Goal: Information Seeking & Learning: Learn about a topic

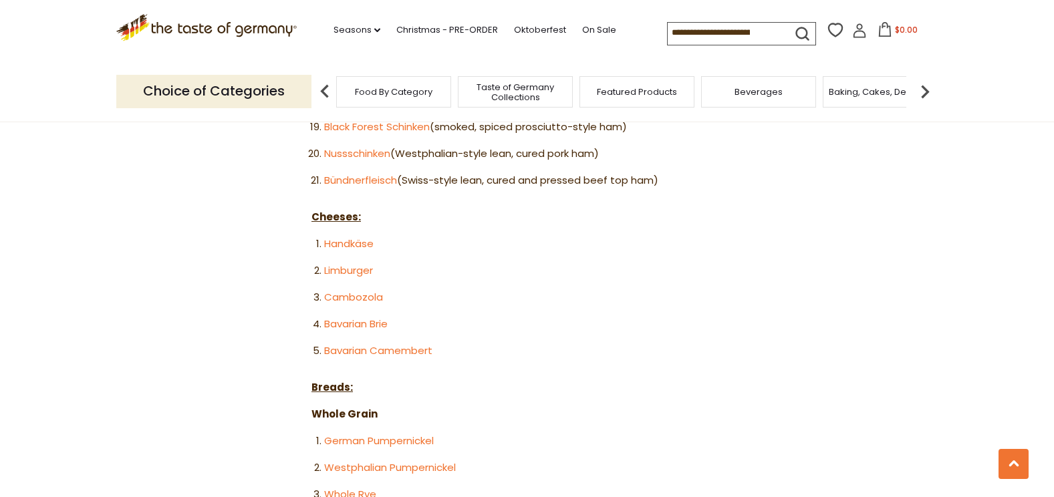
scroll to position [1404, 0]
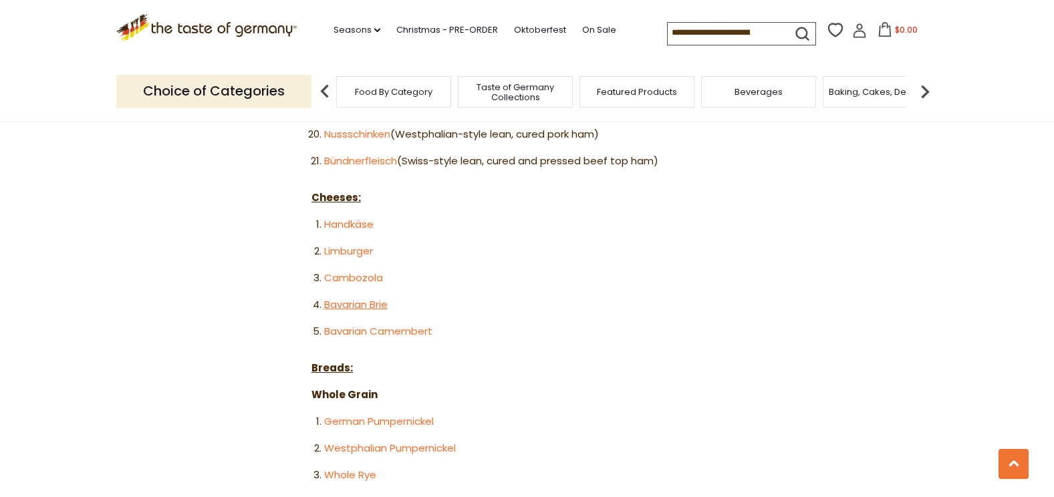
click at [349, 298] on link "Bavarian Brie" at bounding box center [356, 305] width 64 height 14
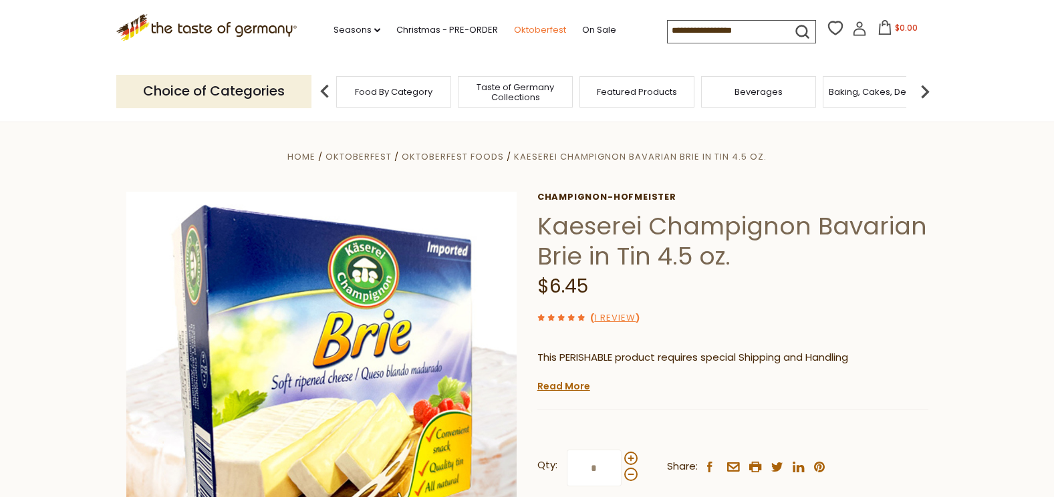
click at [529, 29] on link "Oktoberfest" at bounding box center [540, 30] width 52 height 15
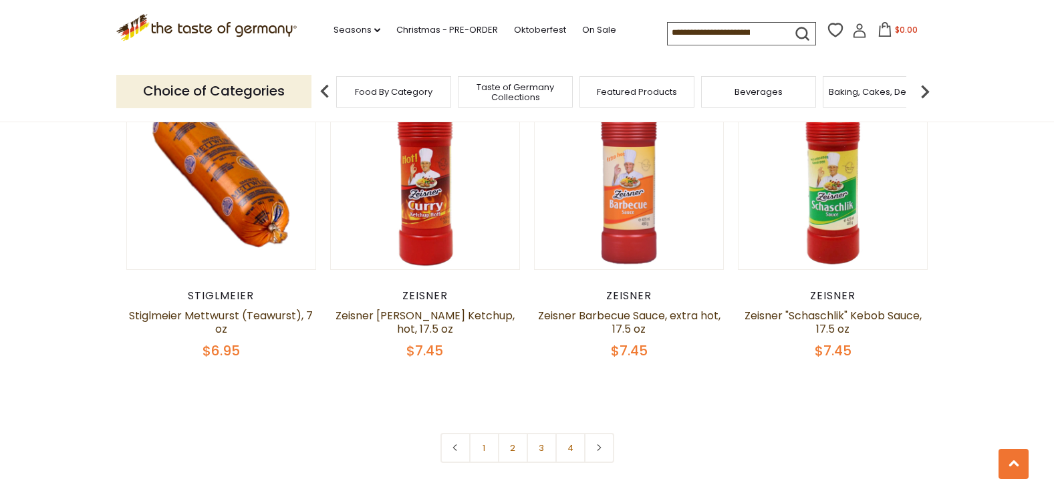
scroll to position [3209, 0]
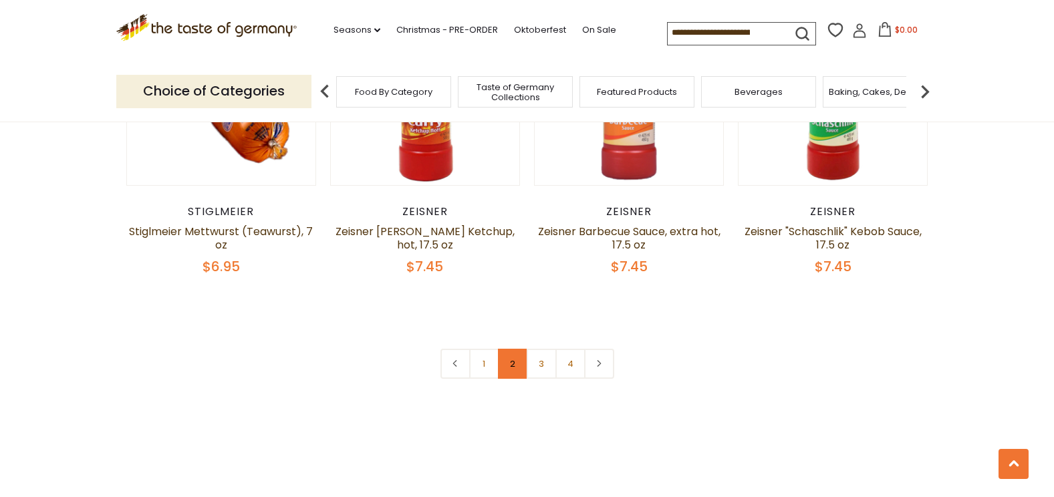
click at [512, 349] on link "2" at bounding box center [513, 364] width 30 height 30
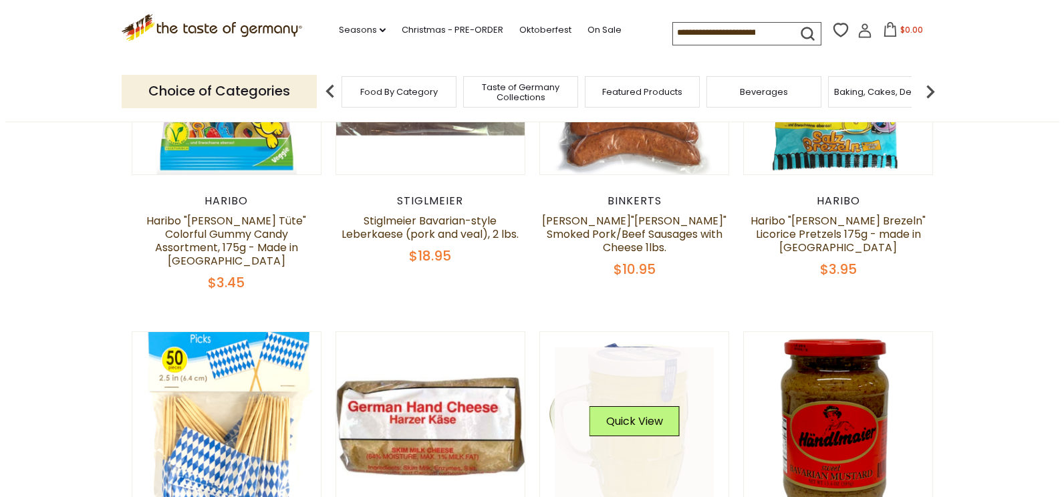
scroll to position [338, 0]
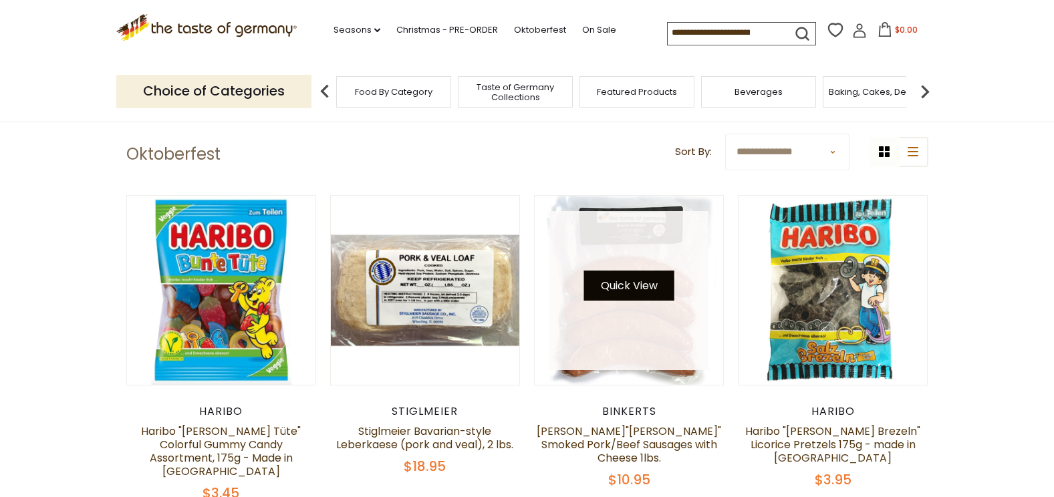
click at [616, 285] on button "Quick View" at bounding box center [629, 286] width 90 height 30
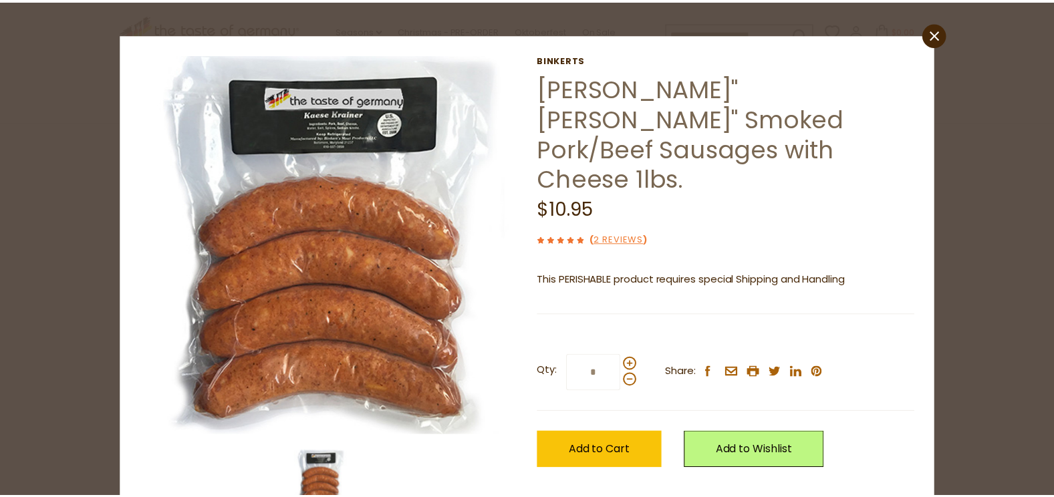
scroll to position [0, 0]
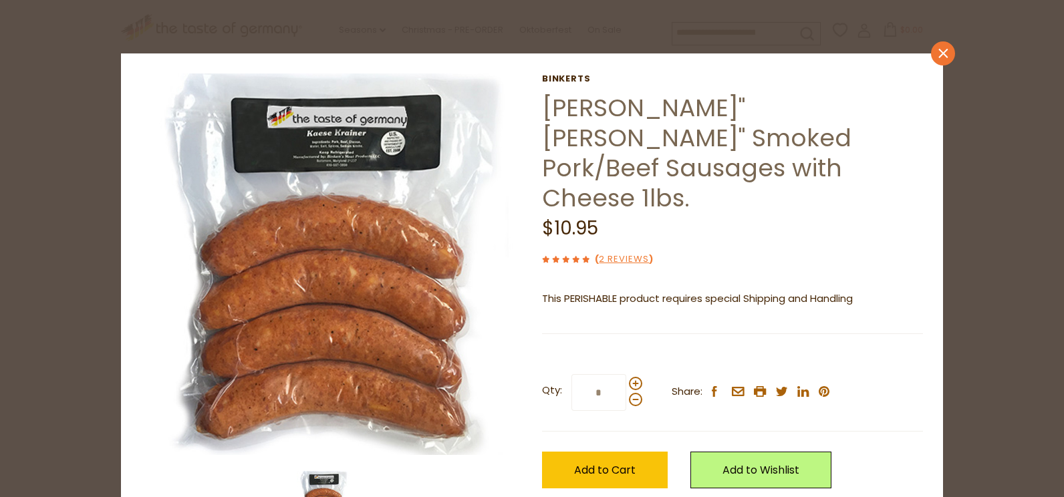
click at [939, 53] on icon at bounding box center [943, 52] width 9 height 9
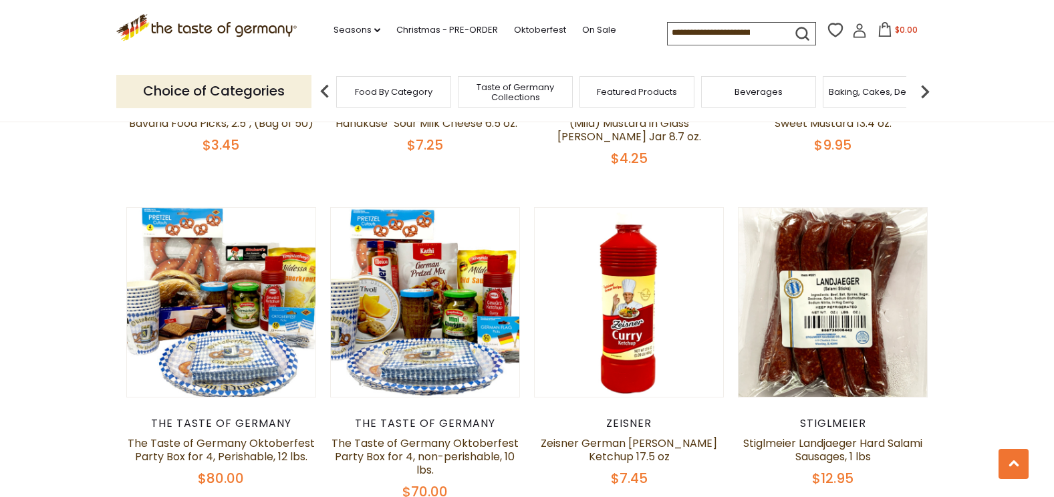
scroll to position [1074, 0]
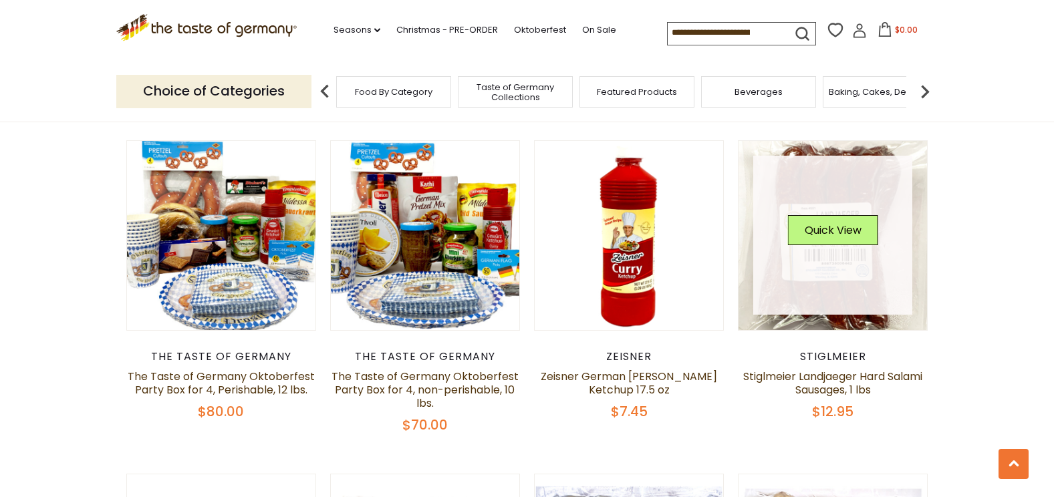
click at [819, 265] on link at bounding box center [832, 235] width 159 height 159
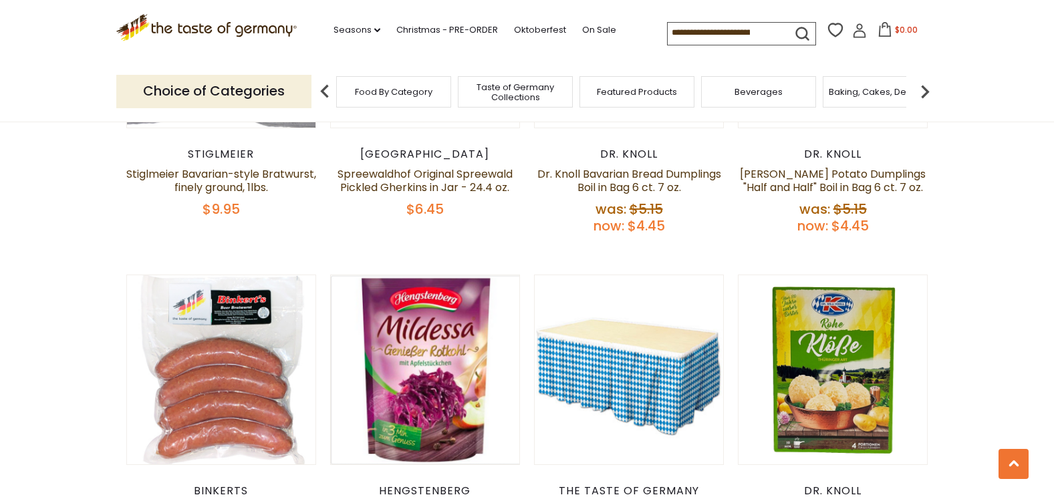
scroll to position [2010, 0]
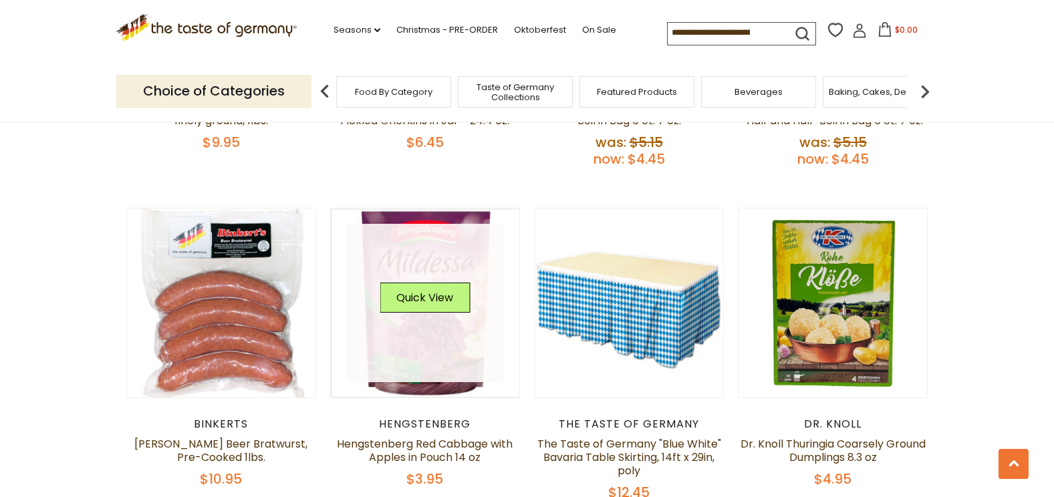
click at [429, 331] on link at bounding box center [425, 303] width 159 height 159
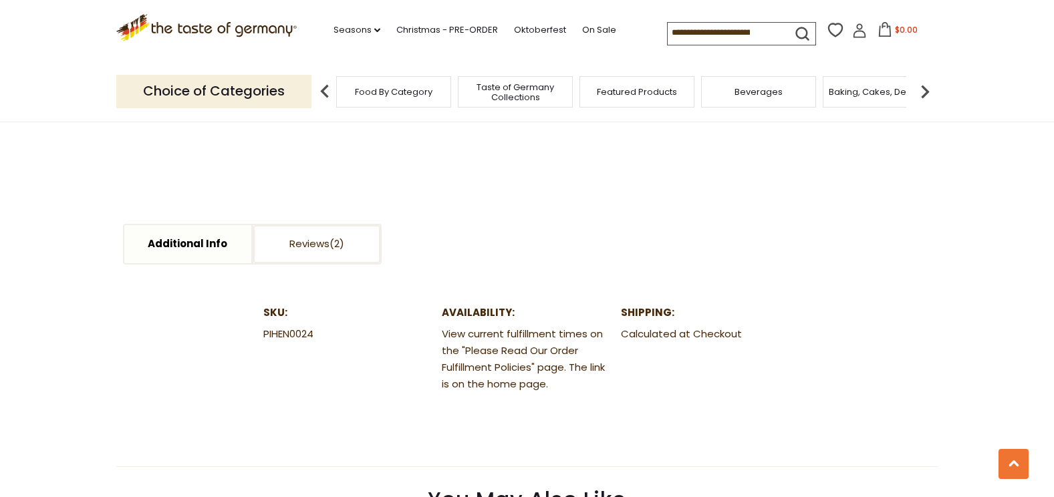
scroll to position [602, 0]
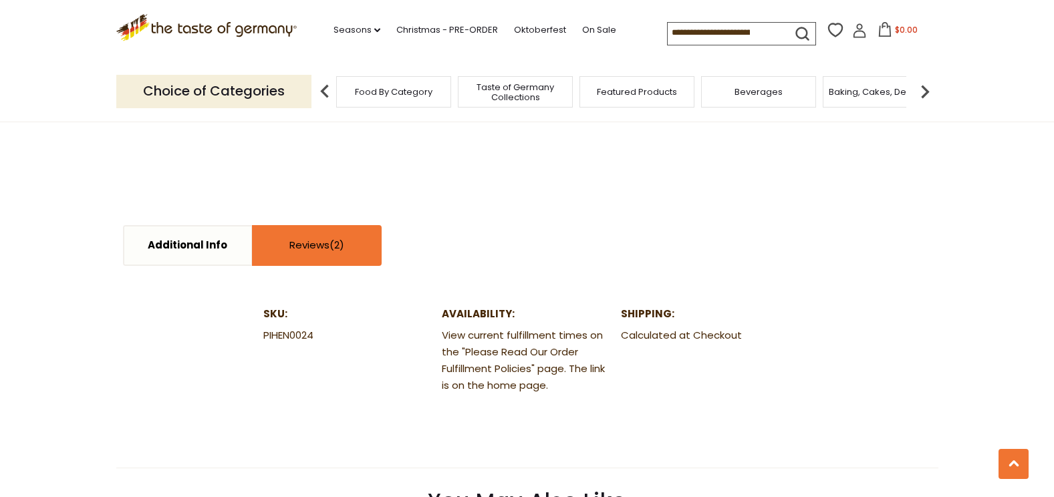
click at [308, 245] on link "Reviews" at bounding box center [316, 246] width 127 height 38
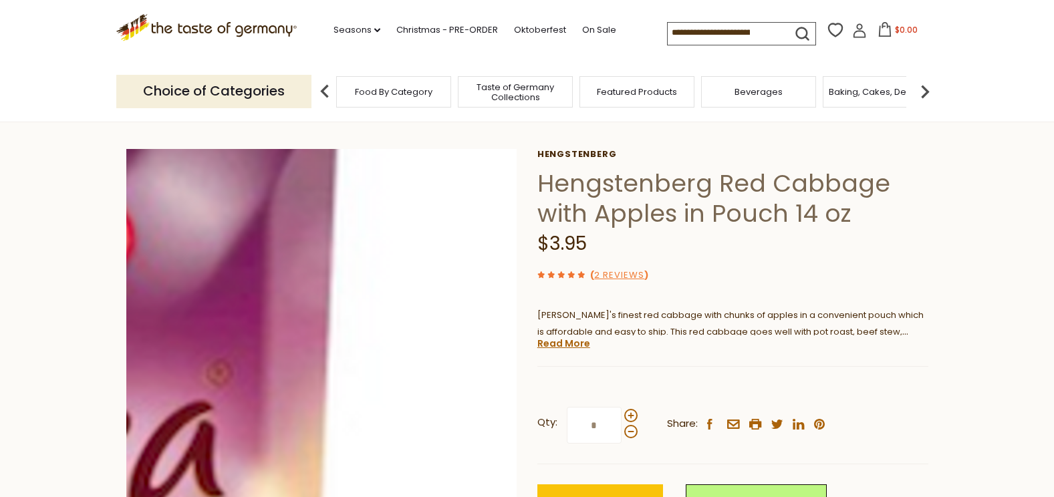
scroll to position [67, 0]
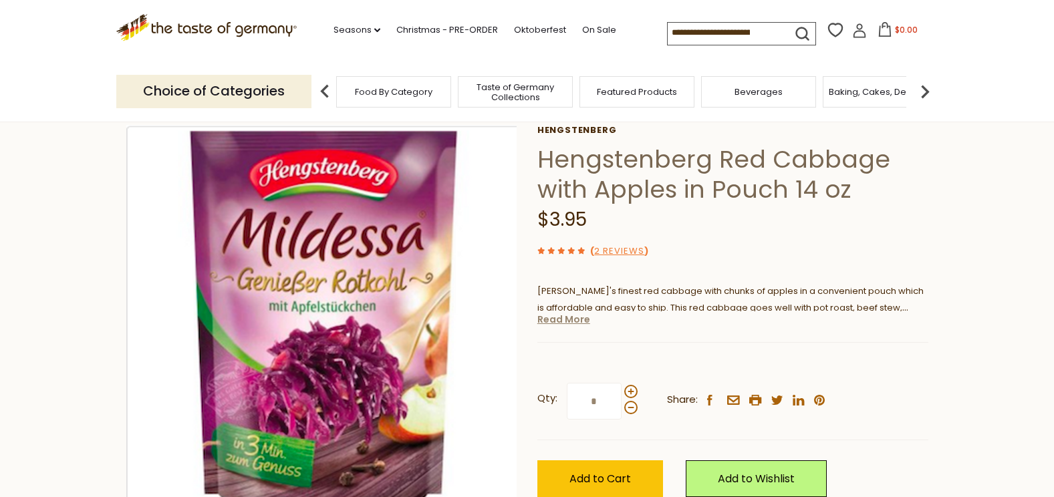
click at [578, 319] on link "Read More" at bounding box center [564, 319] width 53 height 13
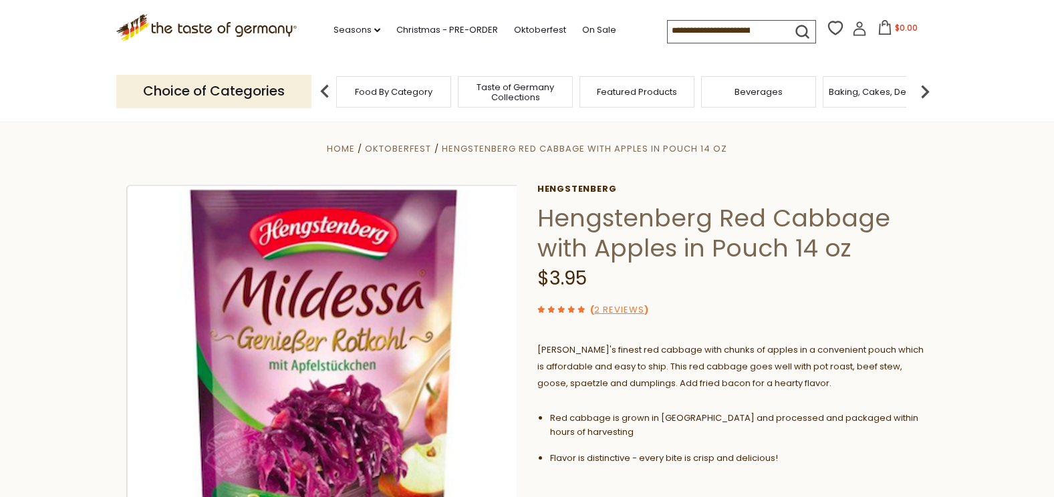
scroll to position [0, 0]
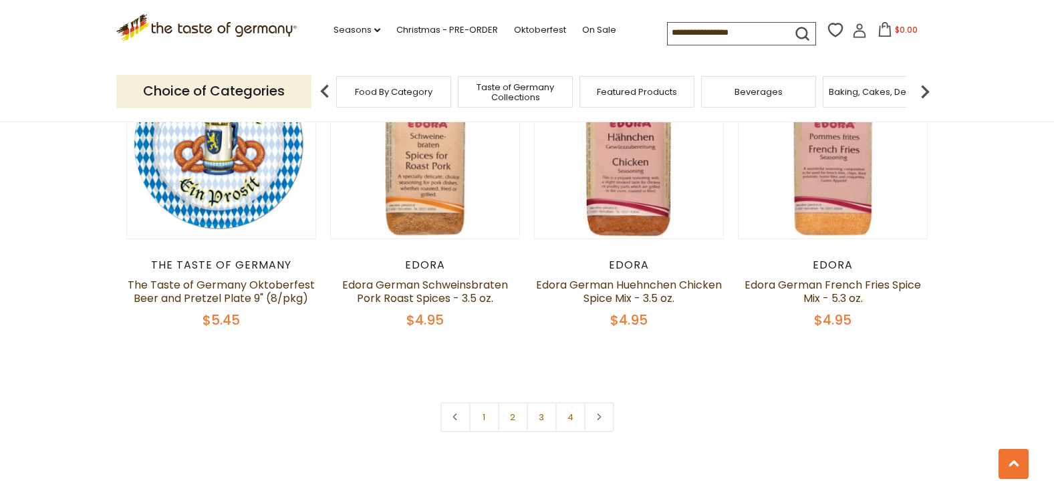
scroll to position [3146, 0]
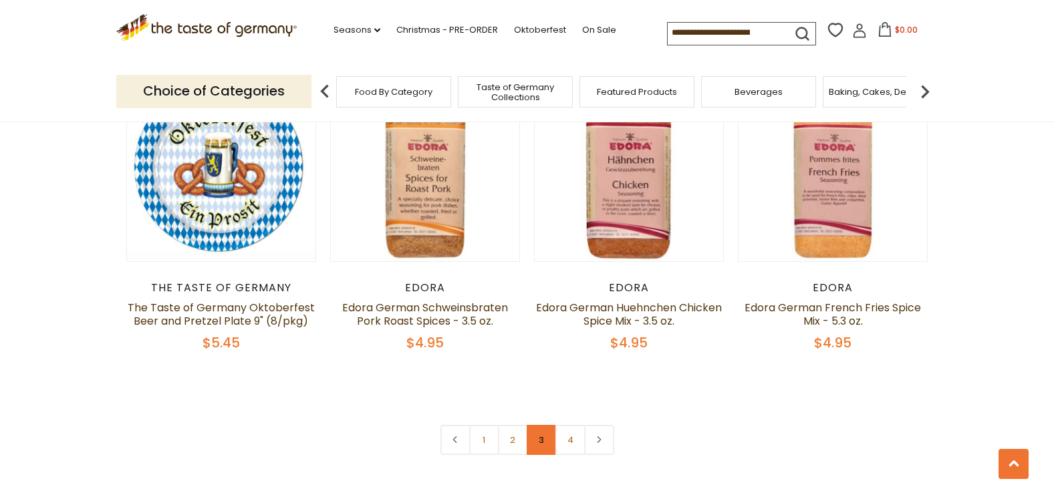
click at [540, 425] on link "3" at bounding box center [542, 440] width 30 height 30
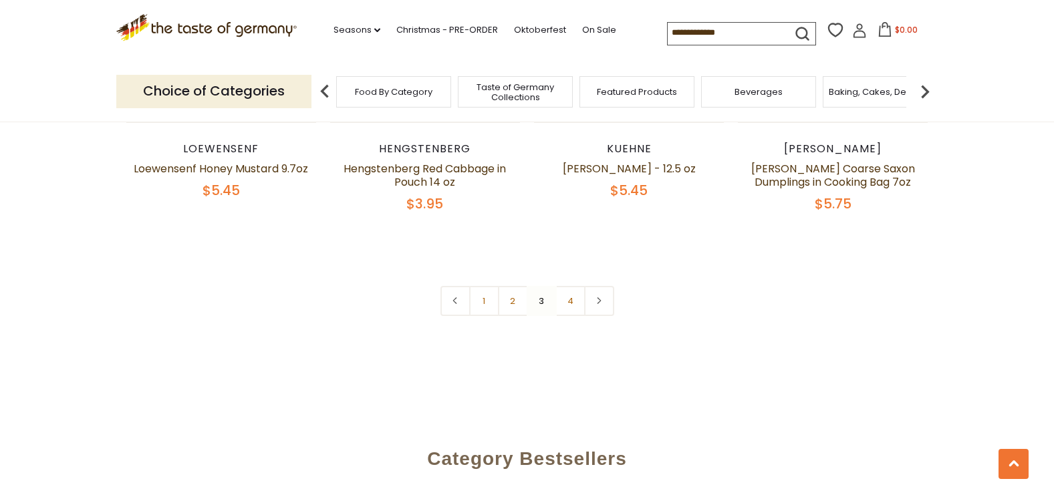
scroll to position [3213, 0]
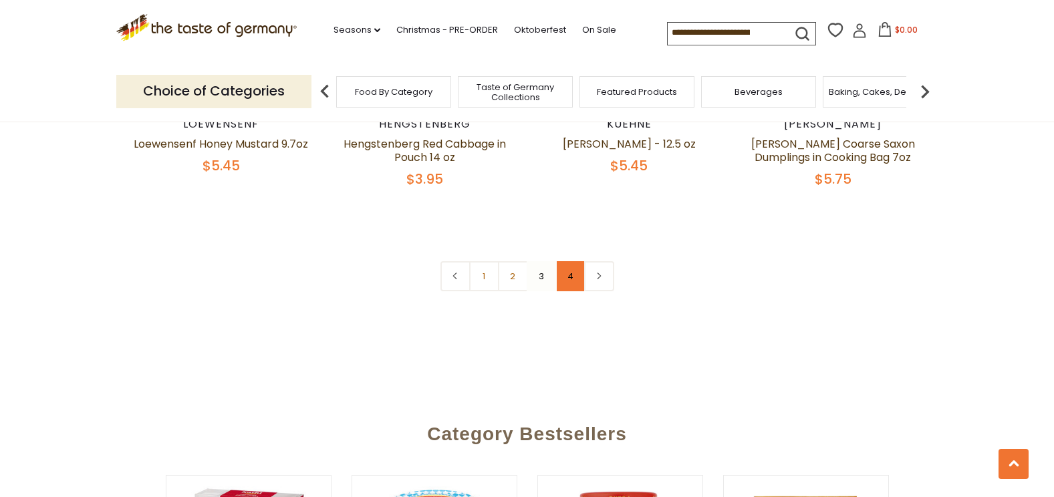
click at [569, 271] on link "4" at bounding box center [571, 276] width 30 height 30
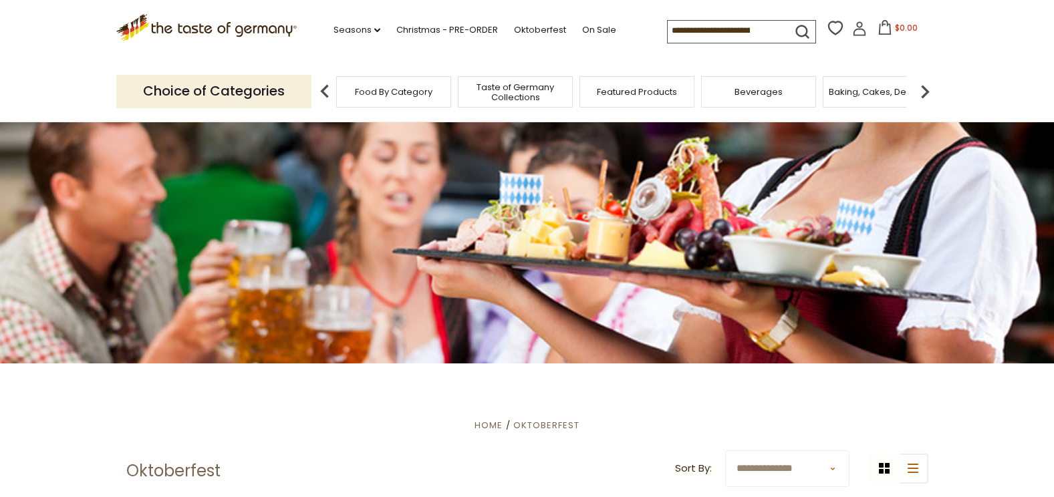
scroll to position [0, 0]
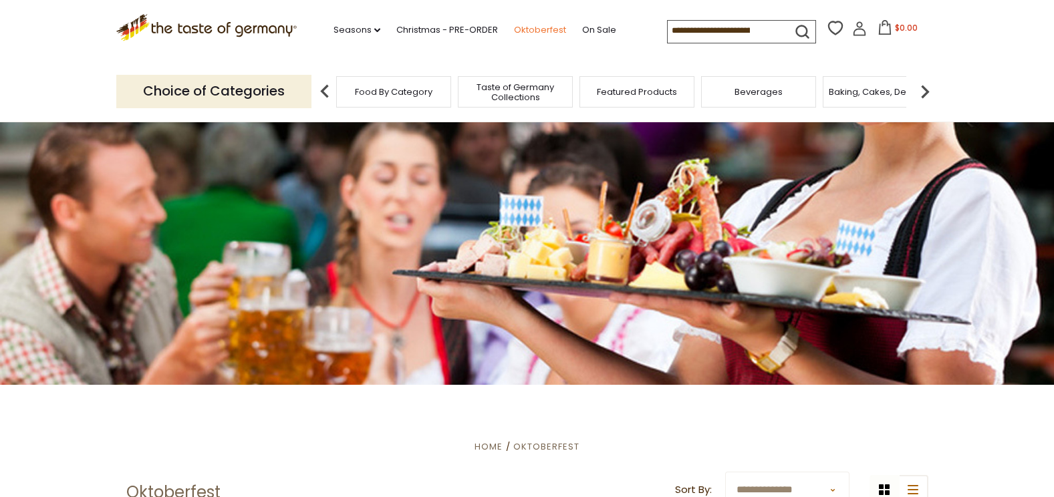
click at [546, 29] on link "Oktoberfest" at bounding box center [540, 30] width 52 height 15
click at [406, 92] on span "Food By Category" at bounding box center [394, 92] width 78 height 10
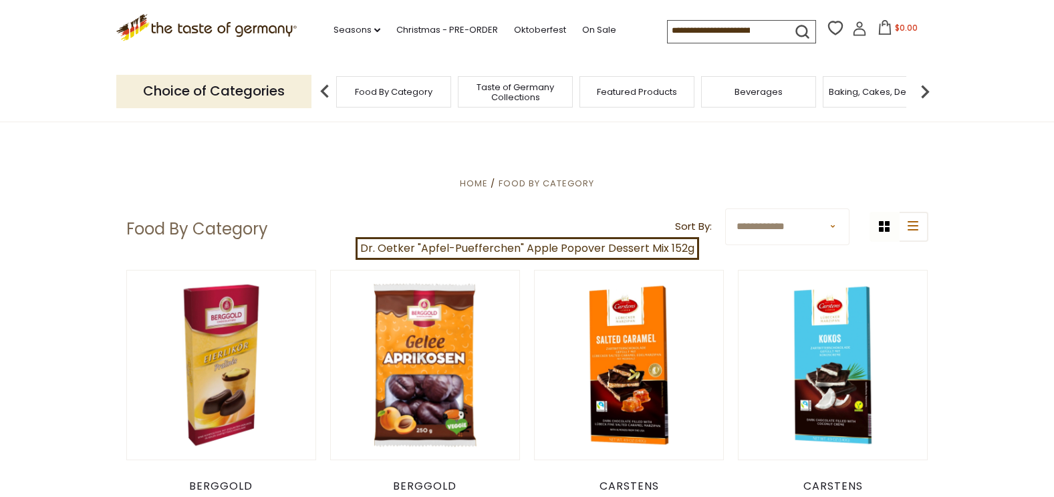
click at [683, 29] on input at bounding box center [724, 30] width 113 height 19
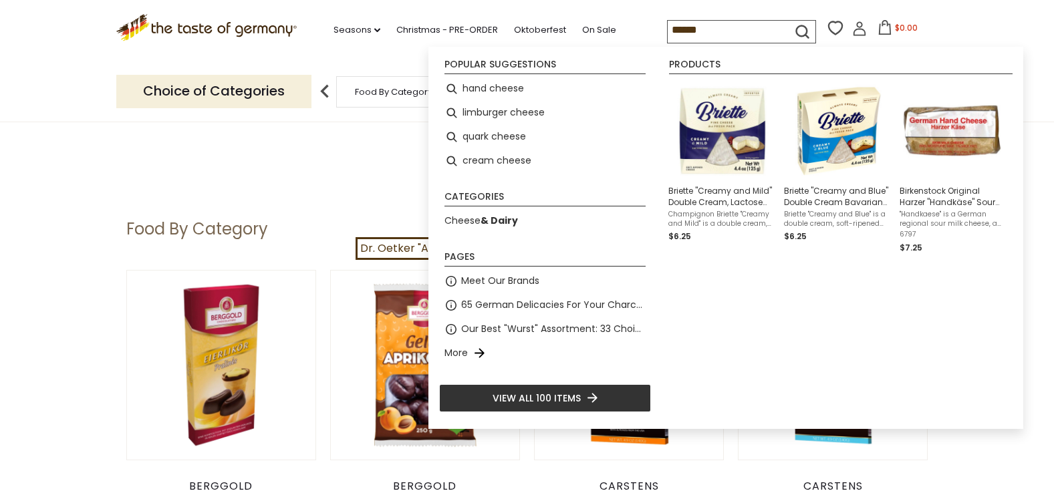
type input "******"
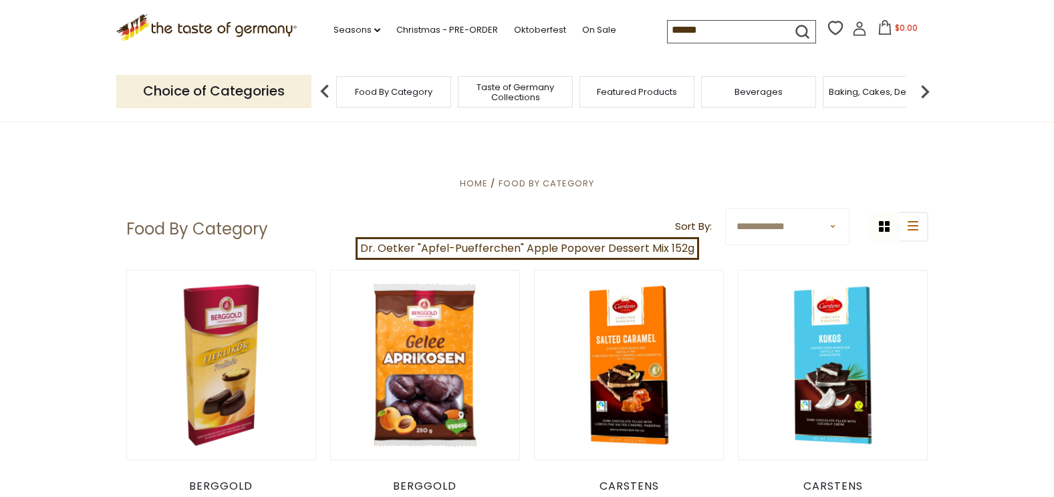
click at [796, 25] on icon "submit" at bounding box center [803, 32] width 18 height 18
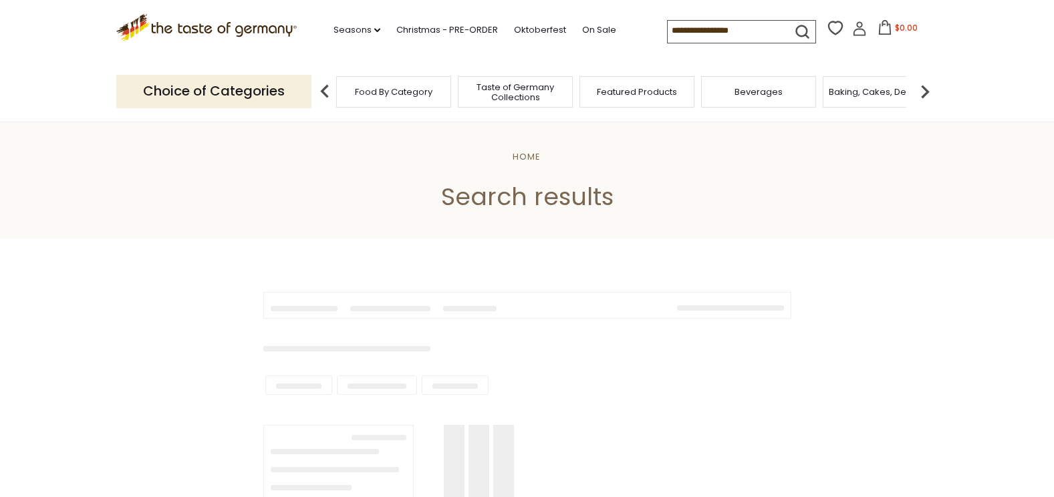
type input "******"
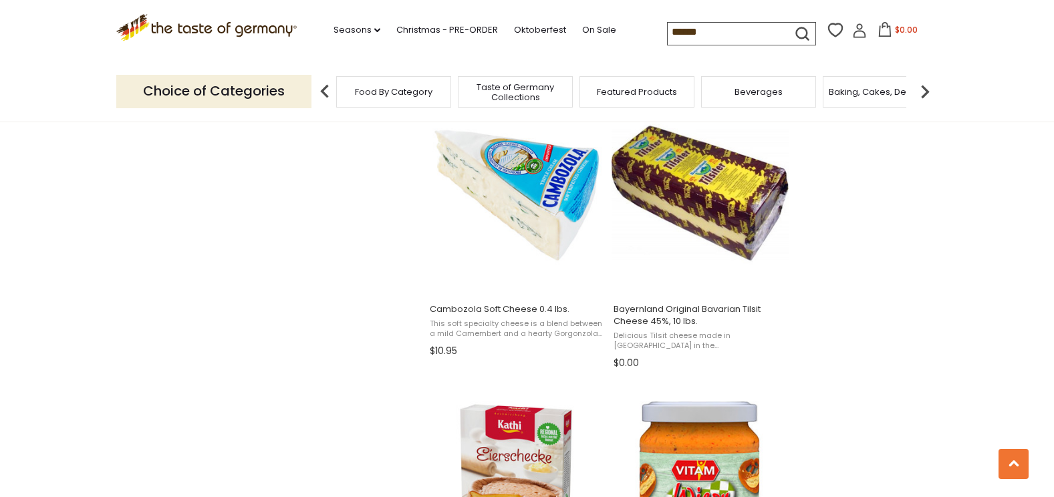
scroll to position [1137, 0]
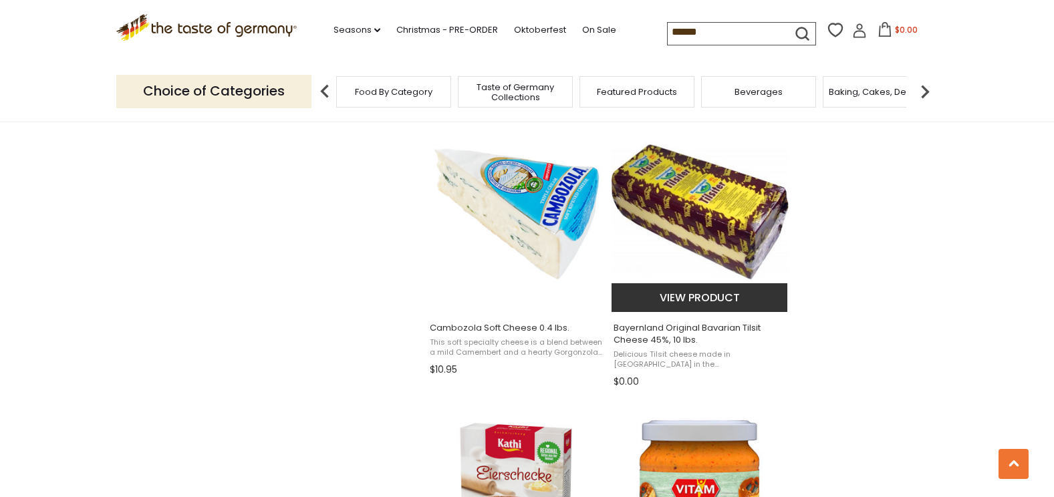
click at [736, 212] on img "Bayernland Original Bavarian Tilsit Cheese 45%, 10 lbs." at bounding box center [700, 212] width 177 height 177
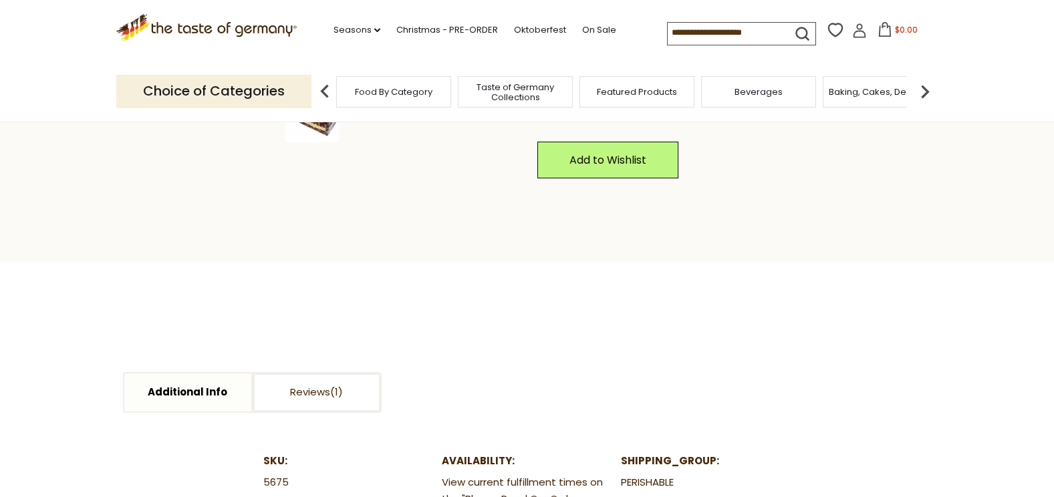
scroll to position [602, 0]
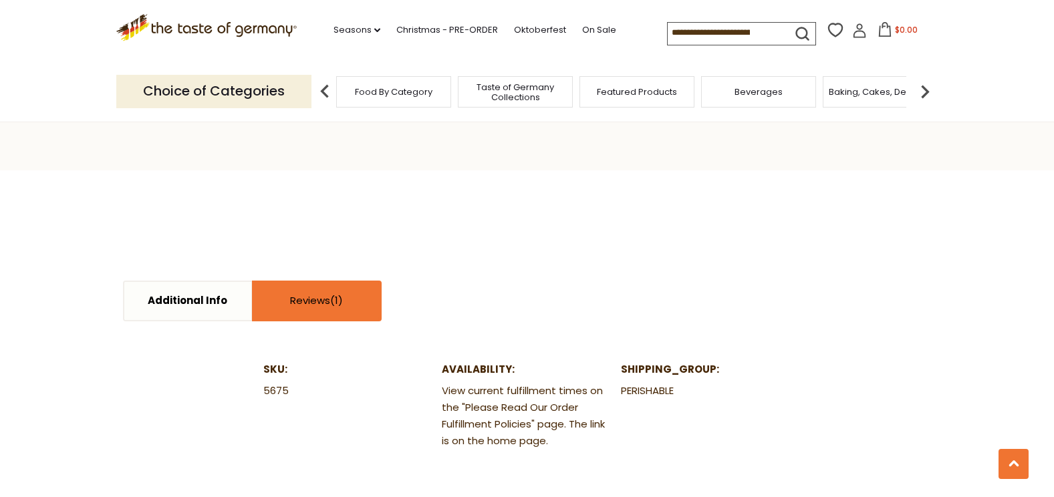
click at [318, 295] on link "Reviews" at bounding box center [316, 301] width 127 height 38
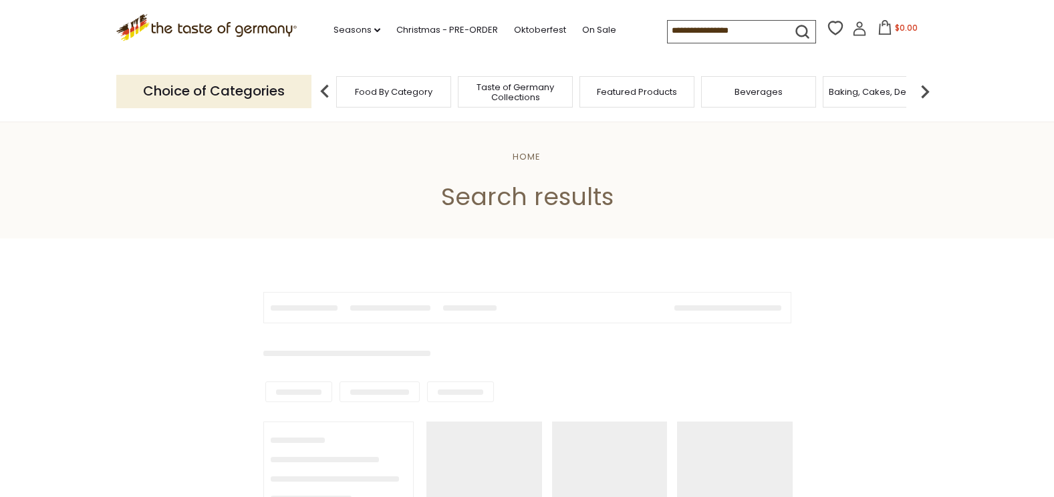
type input "******"
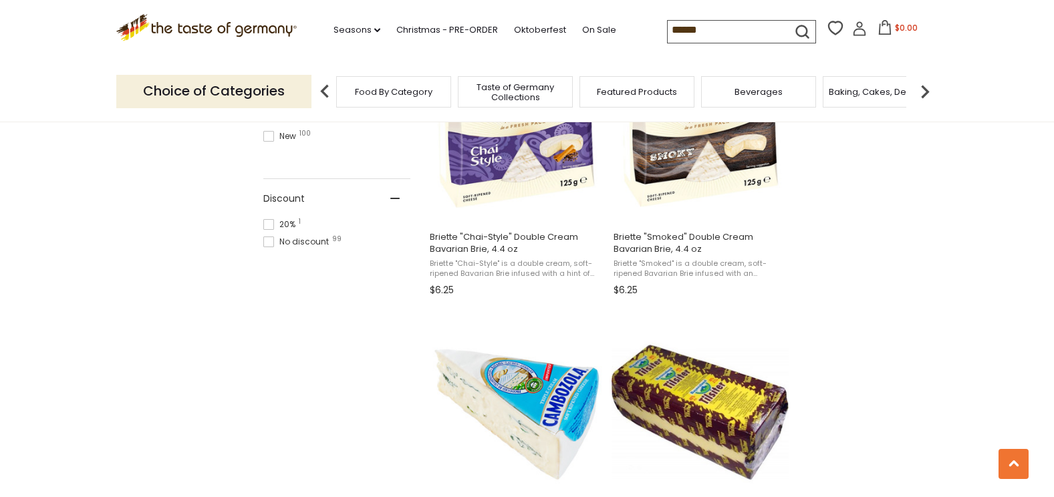
scroll to position [802, 0]
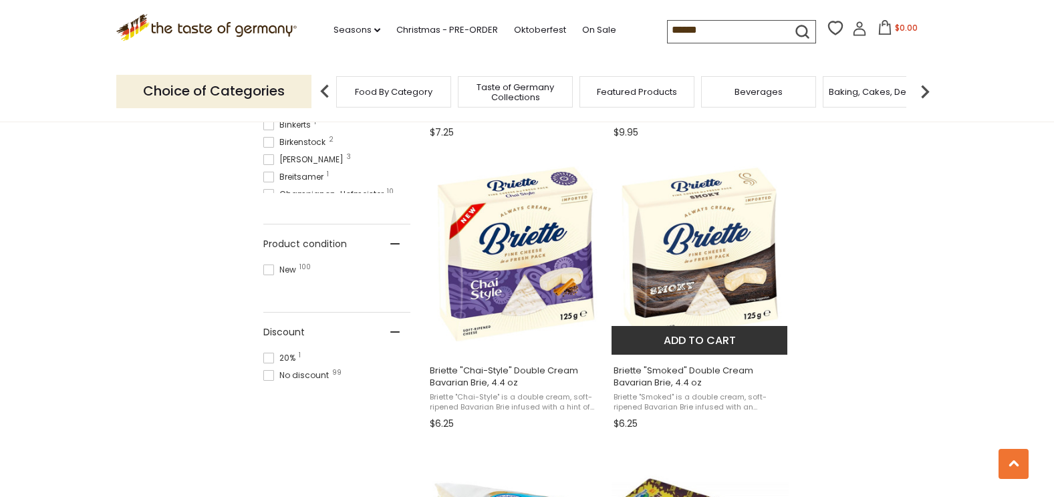
click at [689, 322] on img "Briette" at bounding box center [700, 254] width 177 height 177
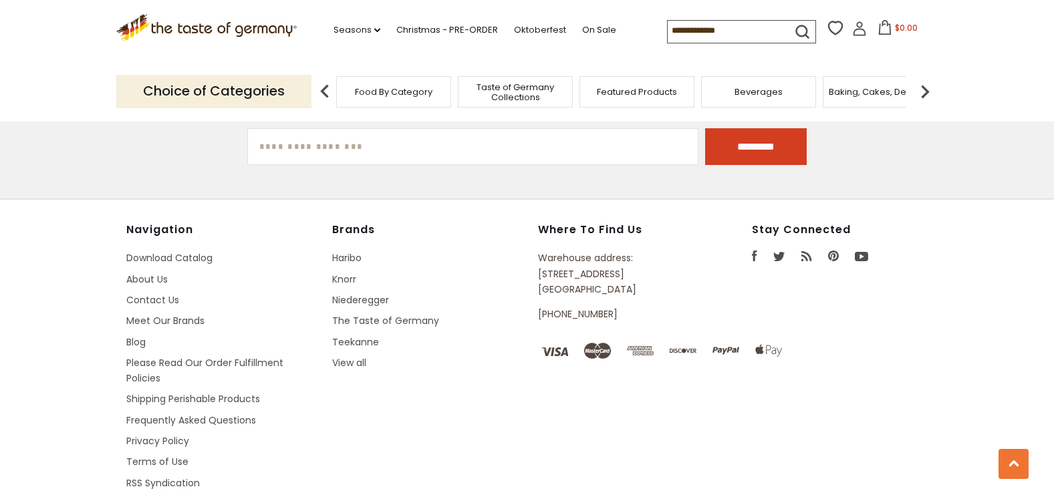
type input "******"
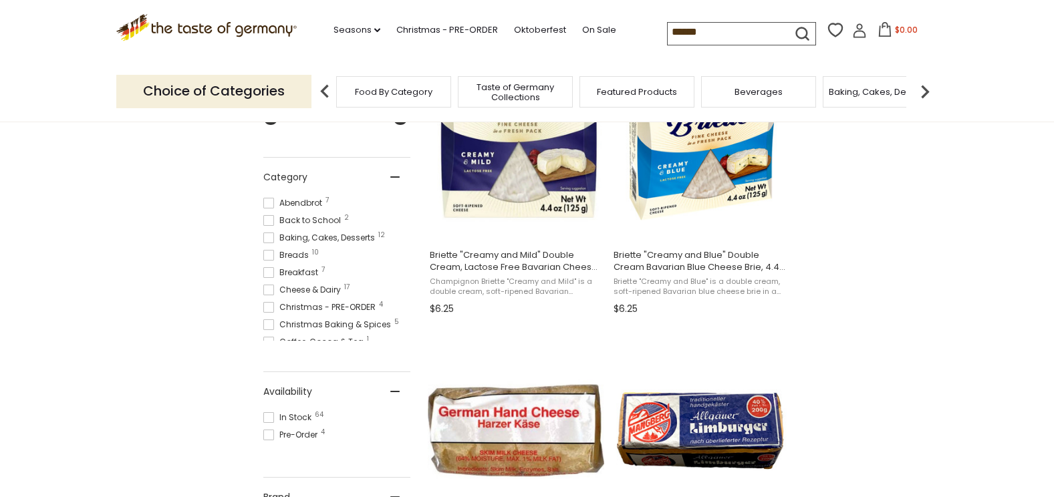
scroll to position [267, 0]
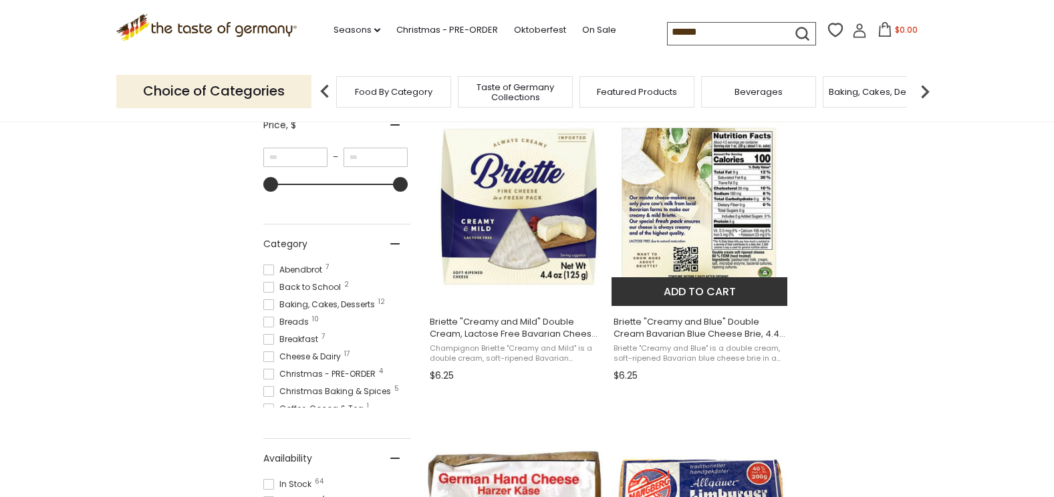
click at [701, 245] on img "Briette" at bounding box center [700, 206] width 177 height 177
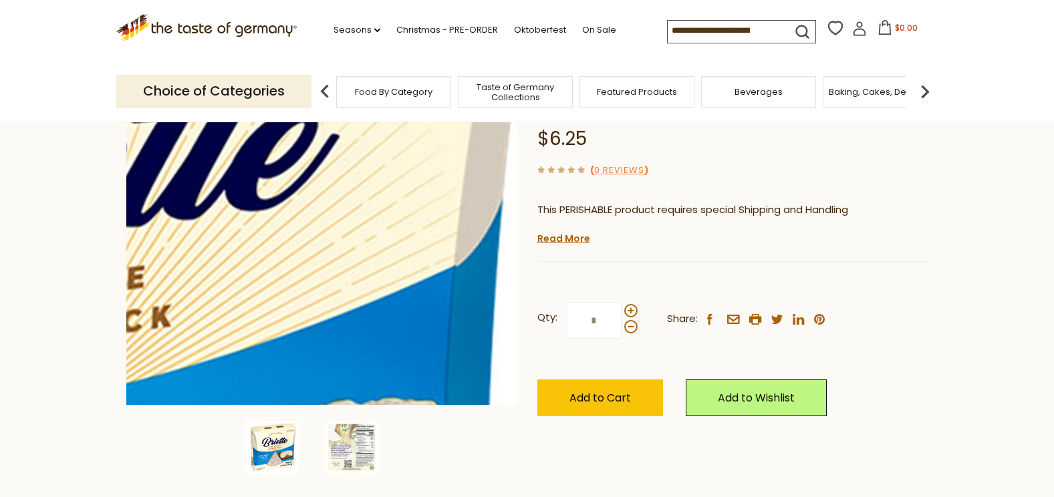
scroll to position [201, 0]
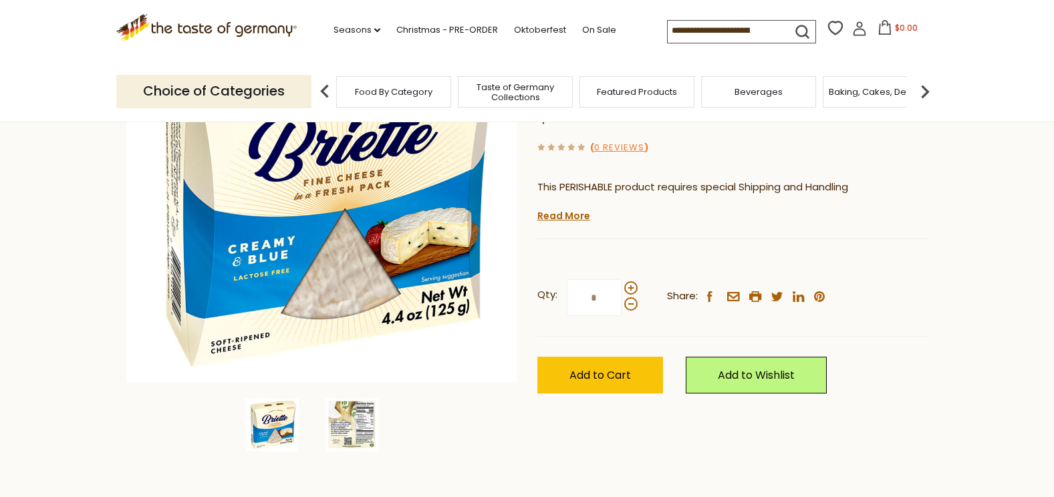
click at [356, 425] on img at bounding box center [352, 424] width 53 height 53
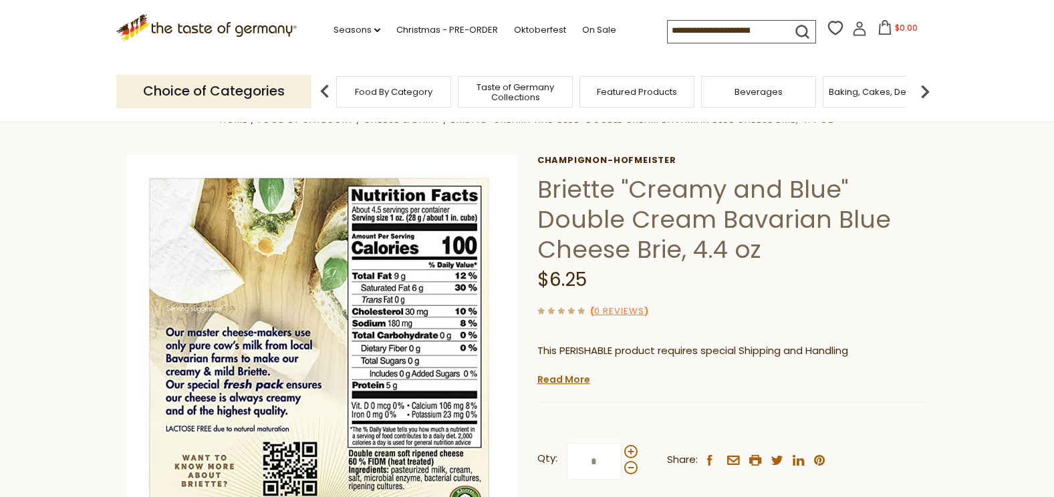
scroll to position [67, 0]
